Goal: Information Seeking & Learning: Understand process/instructions

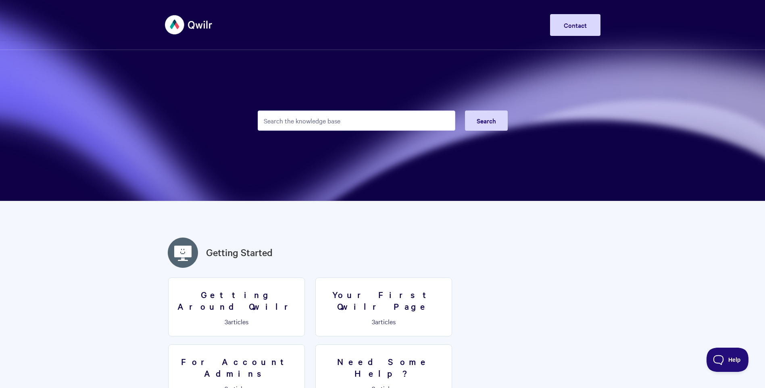
click at [320, 130] on input "Search the knowledge base" at bounding box center [357, 121] width 198 height 20
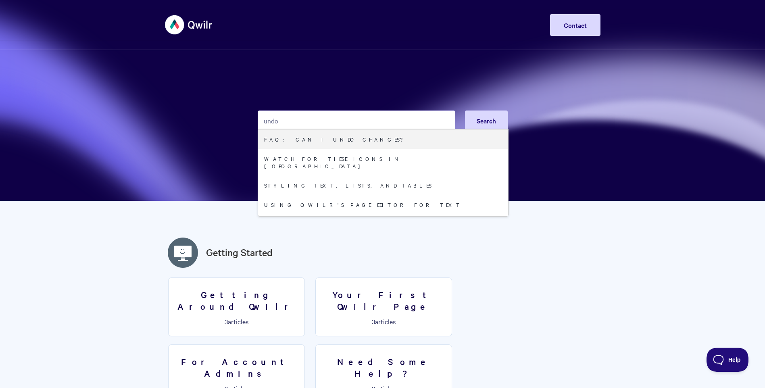
type input "undo"
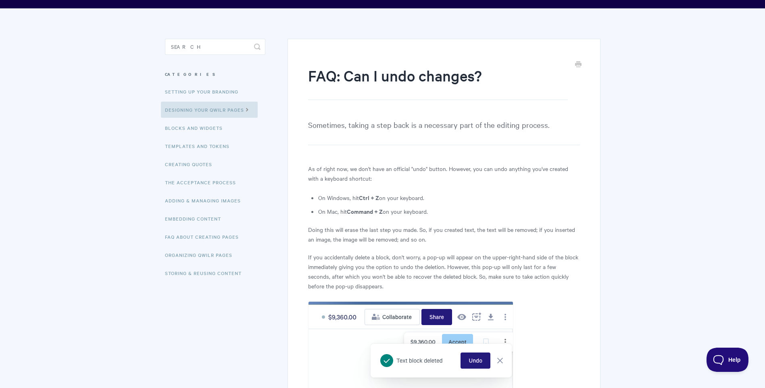
scroll to position [36, 0]
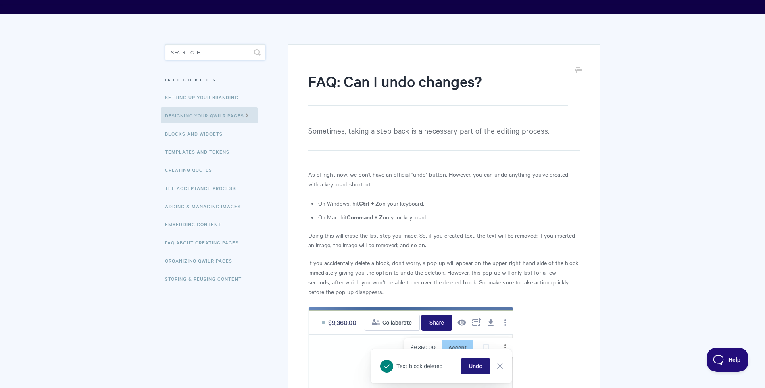
click at [220, 53] on input "Search" at bounding box center [215, 52] width 100 height 16
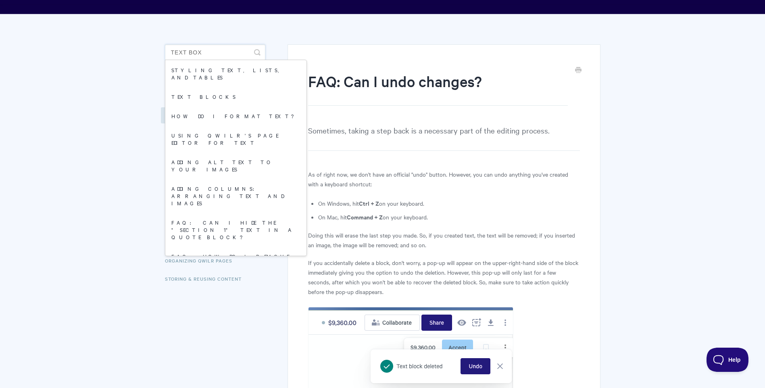
type input "text box"
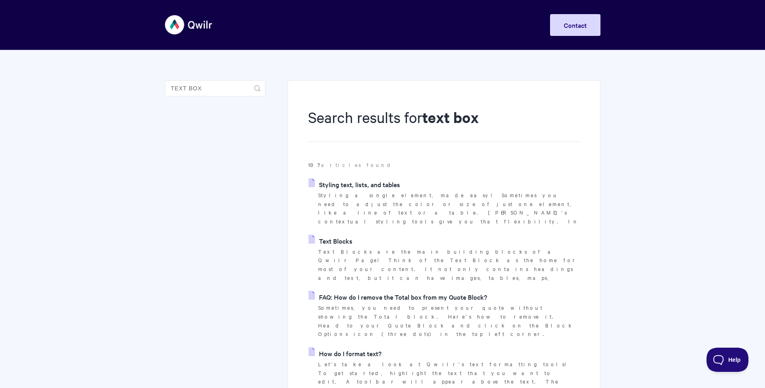
click at [360, 185] on link "Styling text, lists, and tables" at bounding box center [355, 184] width 92 height 12
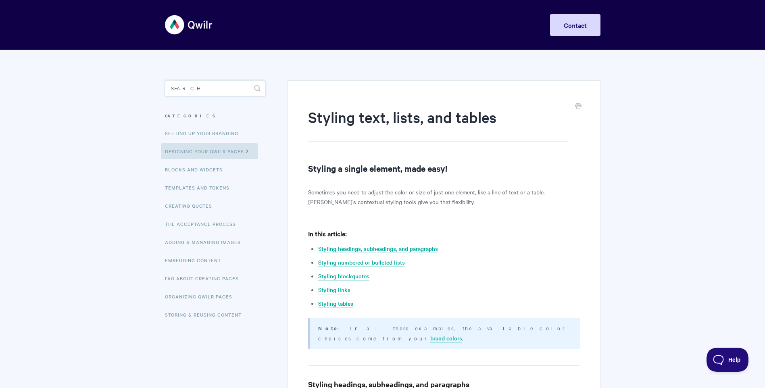
click at [213, 84] on input "Search" at bounding box center [215, 88] width 100 height 16
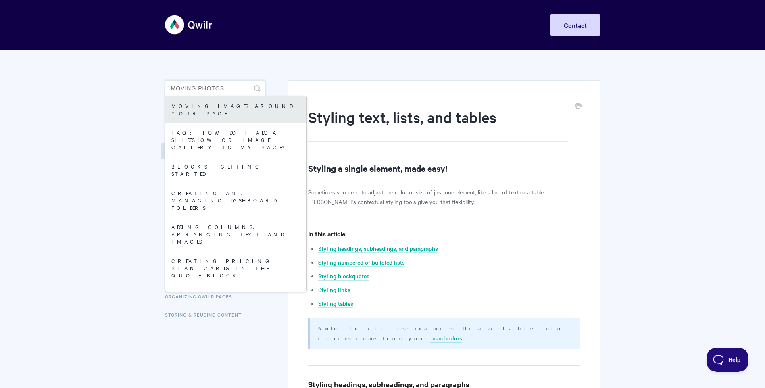
type input "moving photos"
click at [212, 101] on link "Moving images around your page" at bounding box center [235, 109] width 141 height 27
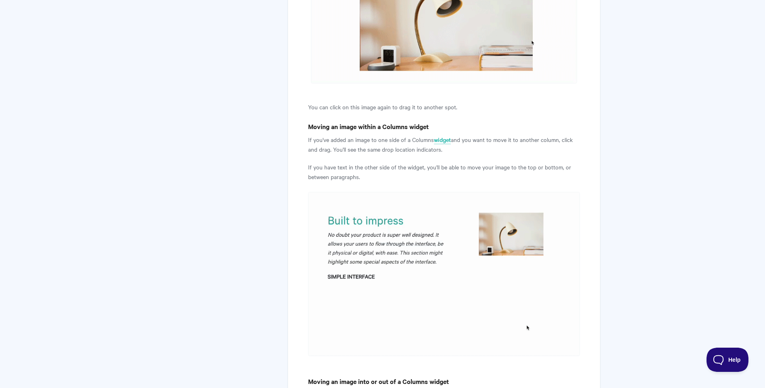
scroll to position [847, 0]
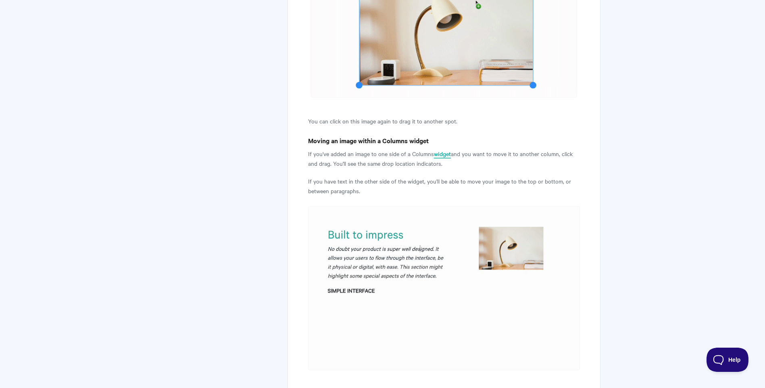
click at [445, 151] on link "widget" at bounding box center [442, 154] width 17 height 9
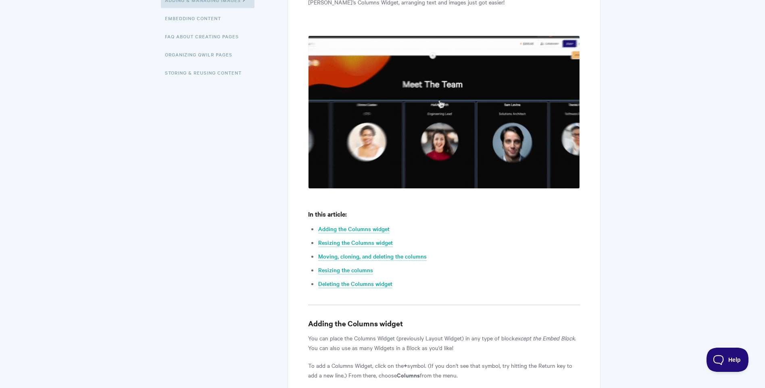
scroll to position [323, 0]
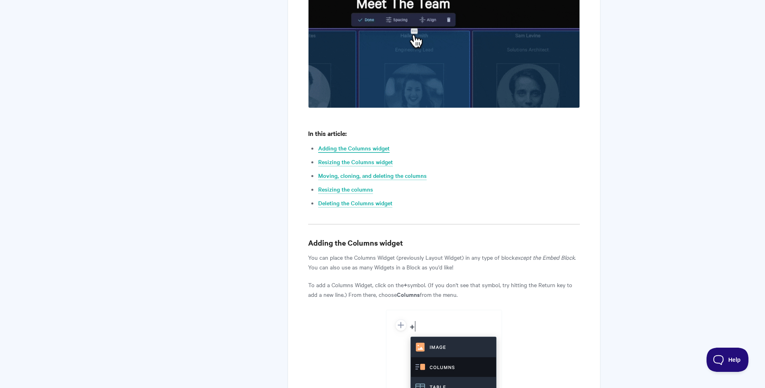
click at [379, 148] on link "Adding the Columns widget" at bounding box center [353, 148] width 71 height 9
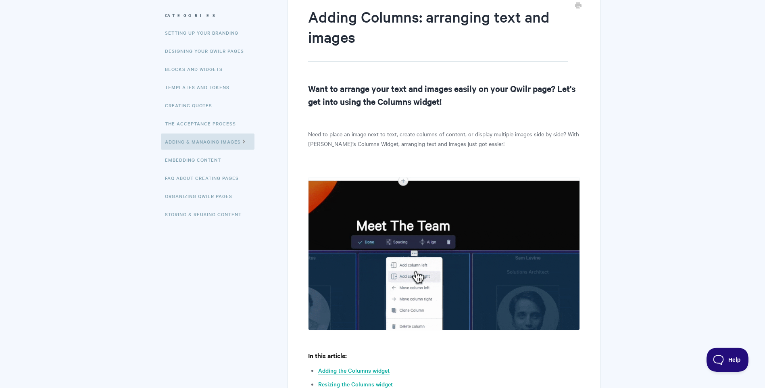
scroll to position [81, 0]
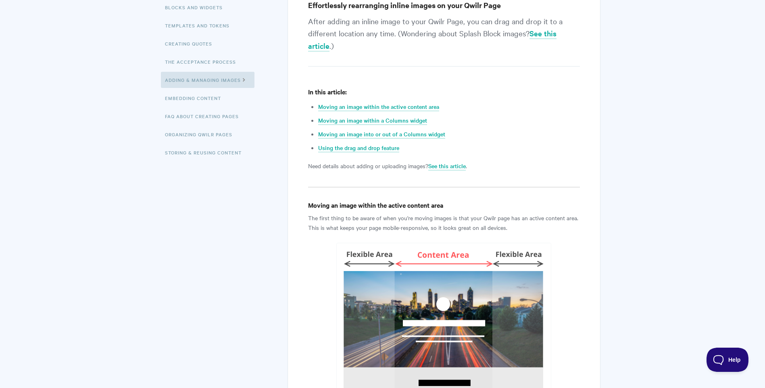
scroll to position [161, 0]
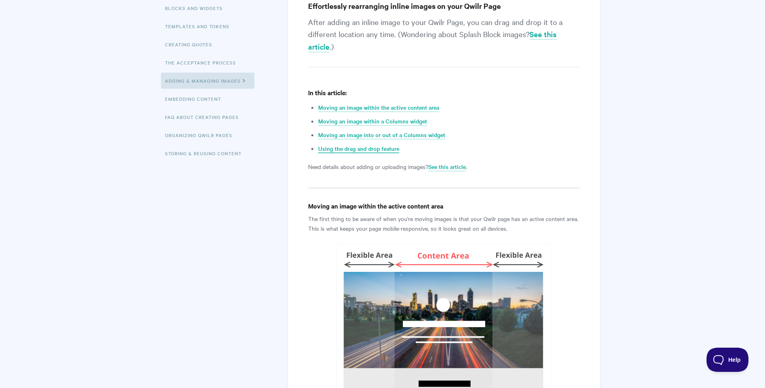
click at [367, 148] on link "Using the drag and drop feature" at bounding box center [358, 148] width 81 height 9
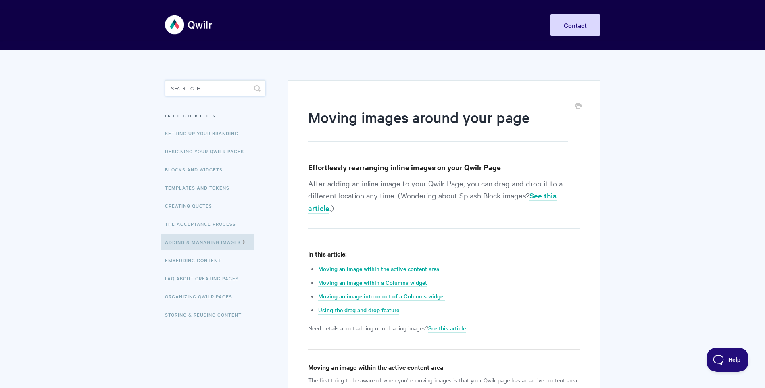
click at [187, 90] on input "Search" at bounding box center [215, 88] width 100 height 16
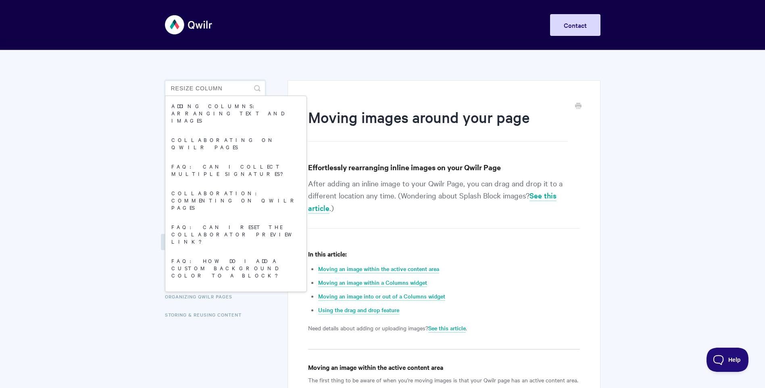
type input "RESIZE COLUMN"
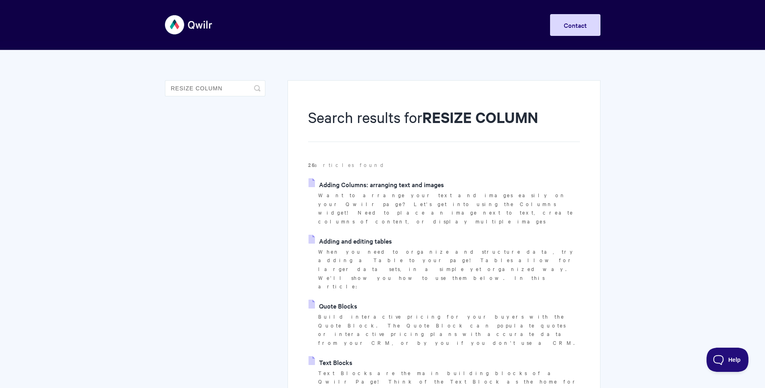
click at [386, 184] on link "Adding Columns: arranging text and images" at bounding box center [377, 184] width 136 height 12
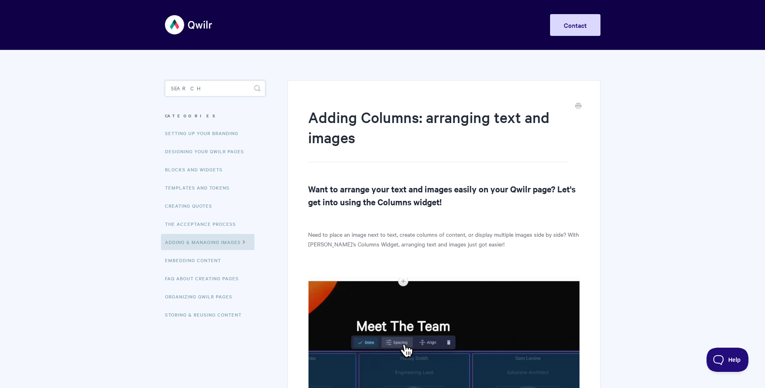
click at [200, 88] on input "Search" at bounding box center [215, 88] width 100 height 16
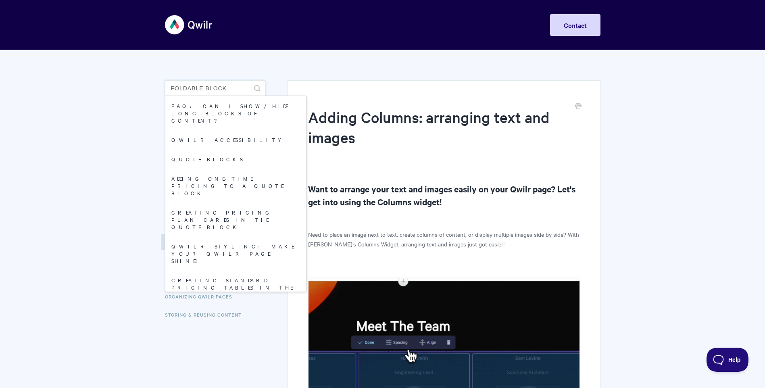
type input "FOLDABLE BLOCK"
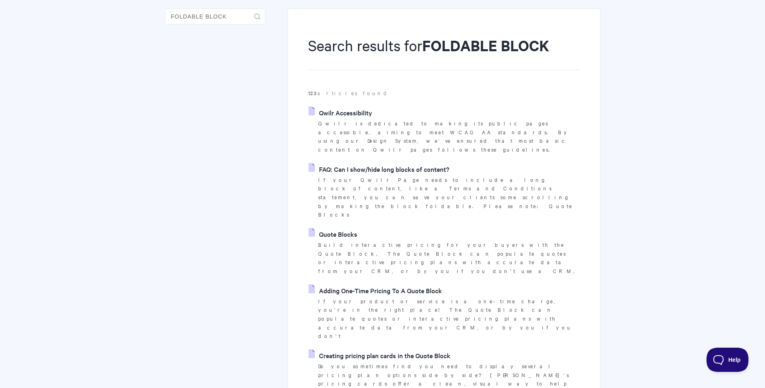
scroll to position [81, 0]
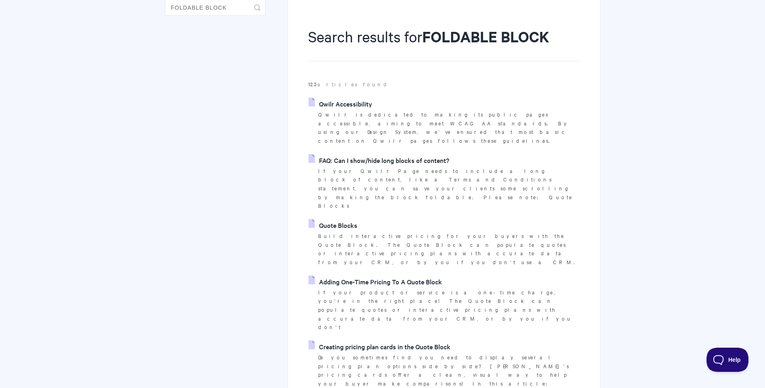
click at [351, 105] on link "Qwilr Accessibility" at bounding box center [341, 104] width 64 height 12
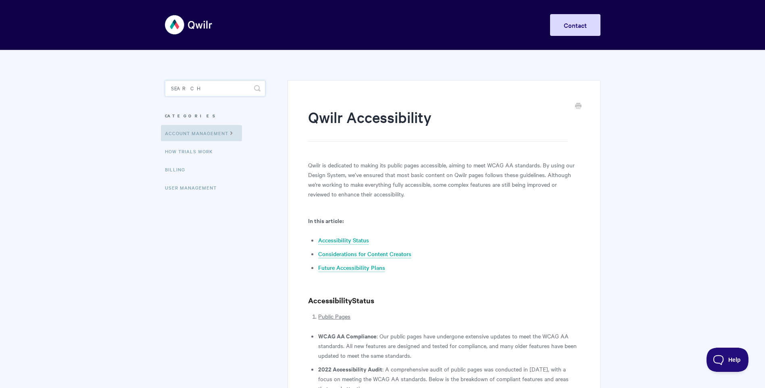
click at [186, 93] on input "Search" at bounding box center [215, 88] width 100 height 16
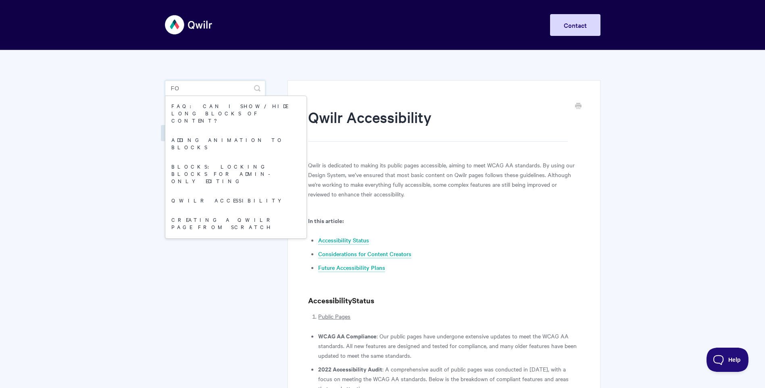
type input "F"
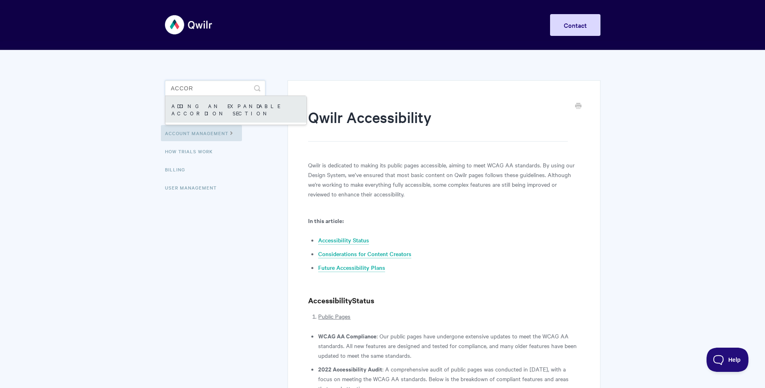
type input "ACCOR"
click at [254, 109] on link "Adding an expandable Accordion section" at bounding box center [235, 109] width 141 height 27
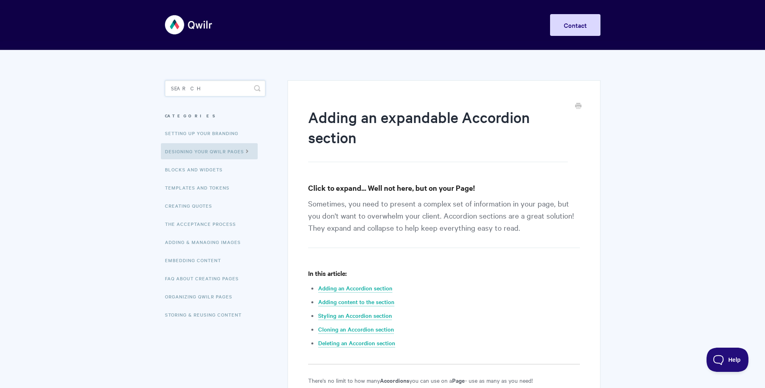
click at [190, 88] on input "Search" at bounding box center [215, 88] width 100 height 16
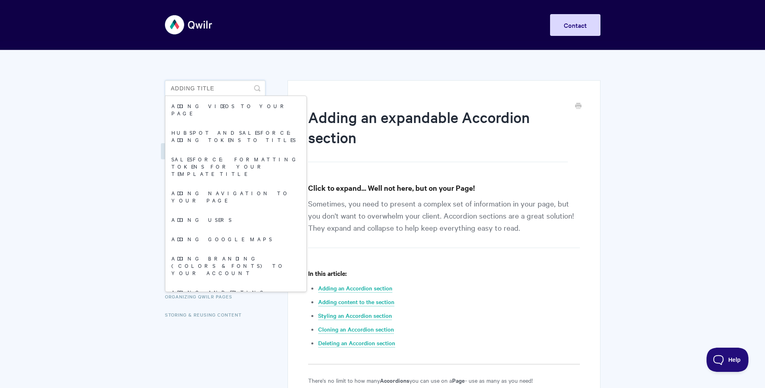
type input "adding title"
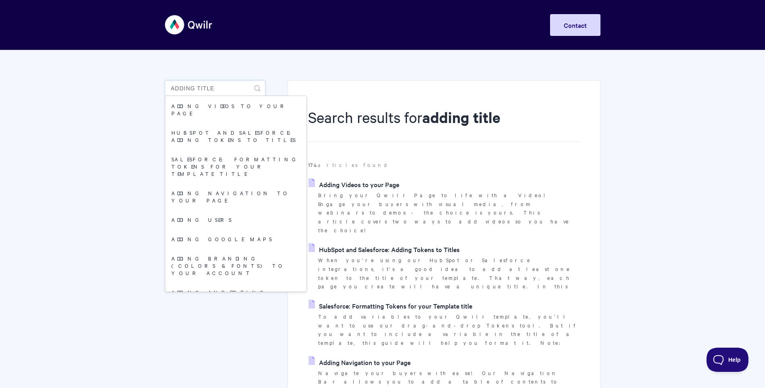
drag, startPoint x: 220, startPoint y: 90, endPoint x: 155, endPoint y: 88, distance: 65.8
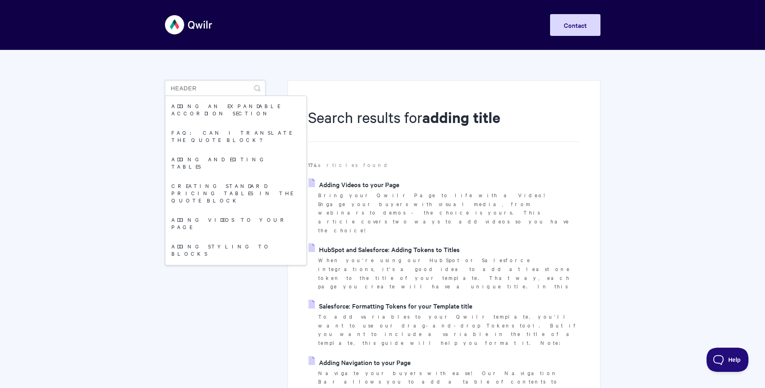
type input "header"
click at [259, 88] on icon "submit" at bounding box center [257, 88] width 6 height 6
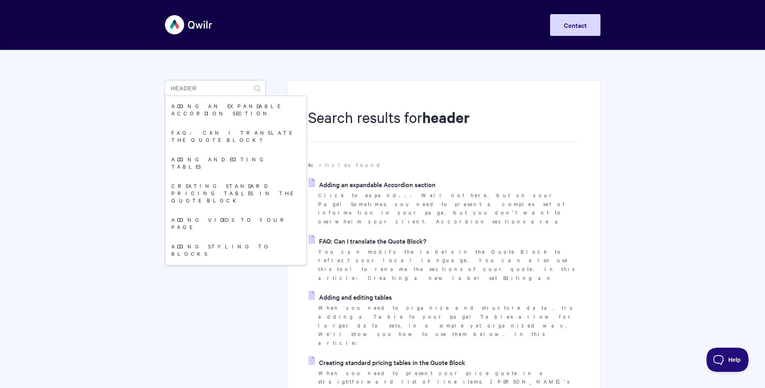
drag, startPoint x: 185, startPoint y: 84, endPoint x: 134, endPoint y: 81, distance: 51.3
click at [134, 81] on body "Toggle Navigation Home Getting Started Creating & Editing Pages Sharing & Analy…" at bounding box center [382, 321] width 765 height 642
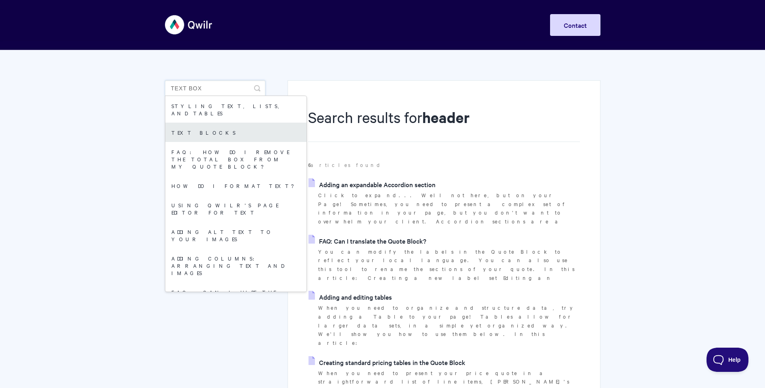
type input "text box"
click at [214, 123] on link "Text Blocks" at bounding box center [235, 132] width 141 height 19
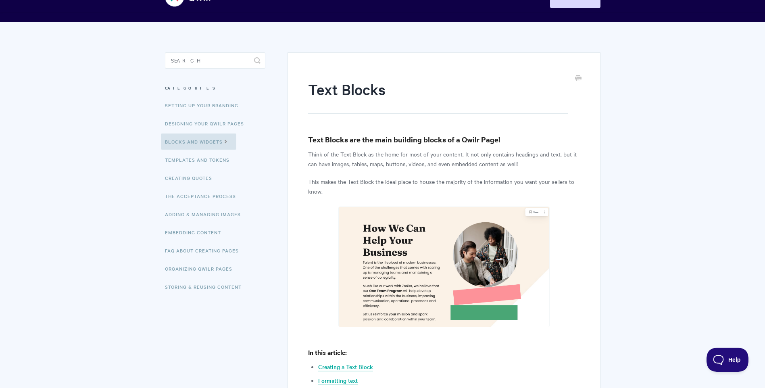
scroll to position [40, 0]
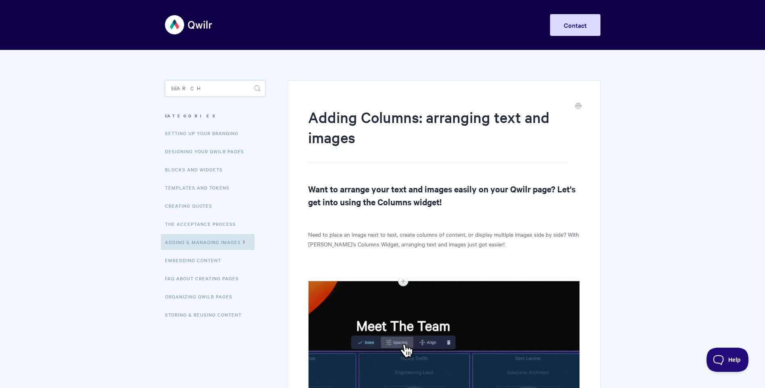
click at [192, 94] on input "Search" at bounding box center [215, 88] width 100 height 16
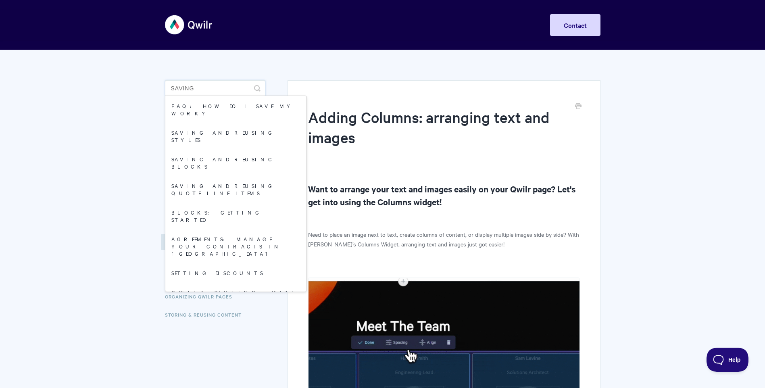
type input "saving"
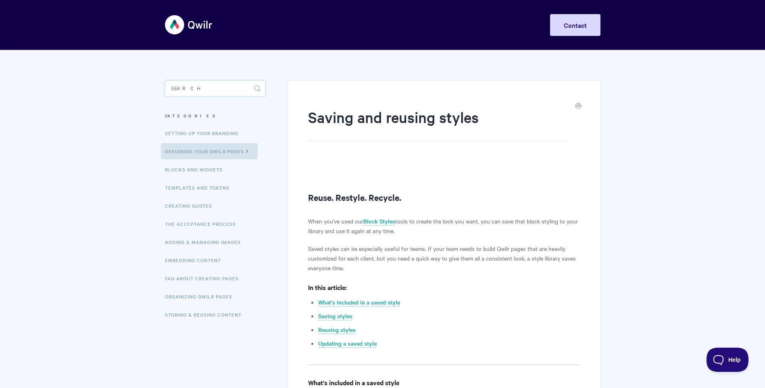
click at [196, 90] on input "Search" at bounding box center [215, 88] width 100 height 16
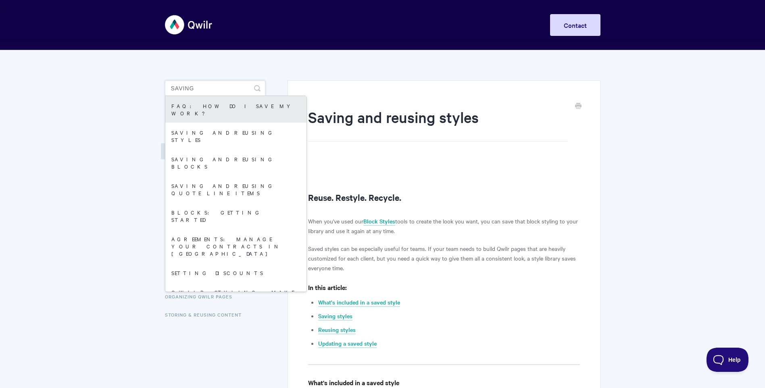
type input "saving"
click at [205, 105] on link "FAQ: How do I save my work?" at bounding box center [235, 109] width 141 height 27
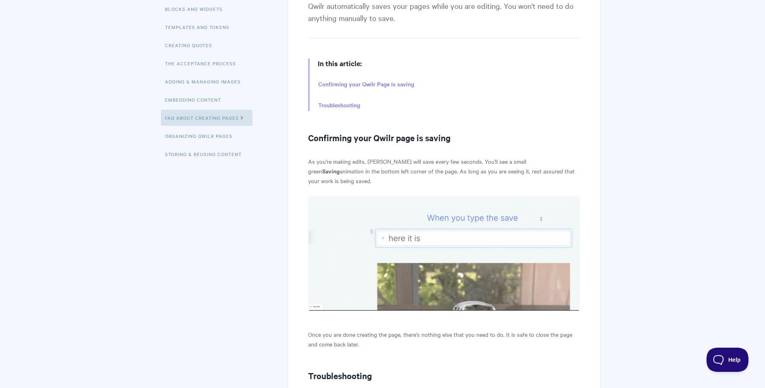
scroll to position [161, 0]
